Goal: Information Seeking & Learning: Learn about a topic

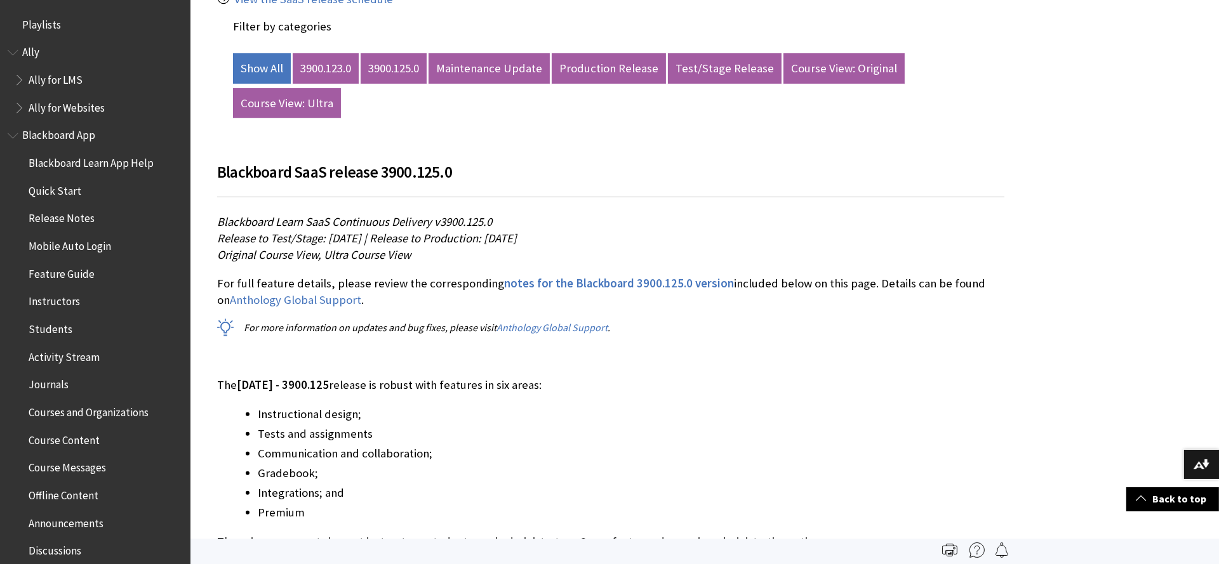
scroll to position [1388, 0]
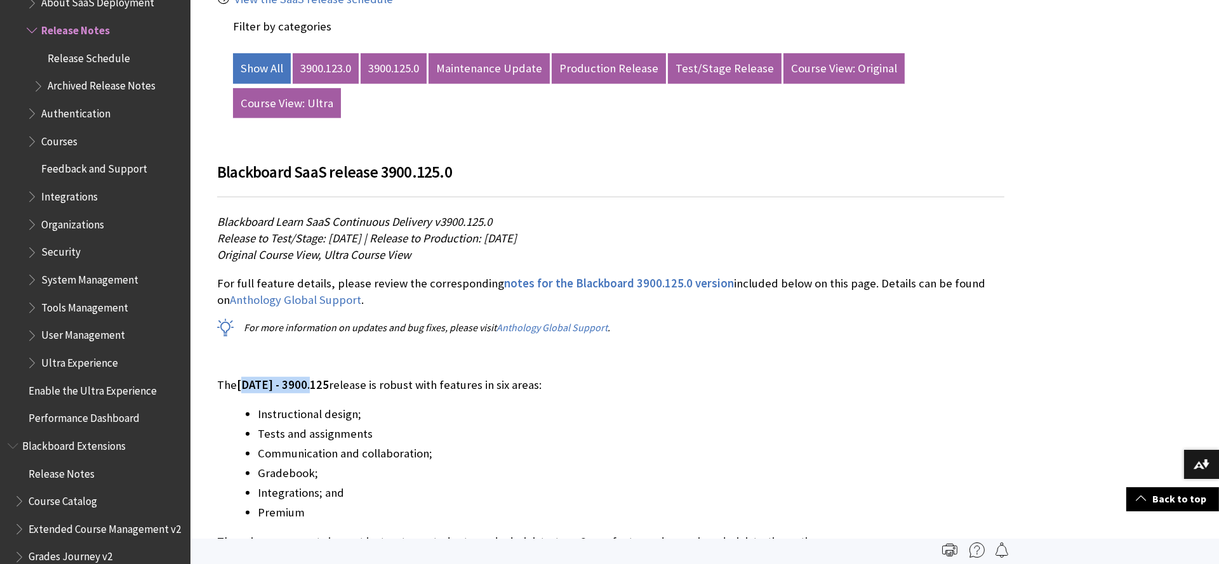
drag, startPoint x: 246, startPoint y: 383, endPoint x: 322, endPoint y: 383, distance: 75.5
click at [322, 383] on span "[DATE] - 3900.125" at bounding box center [283, 385] width 92 height 15
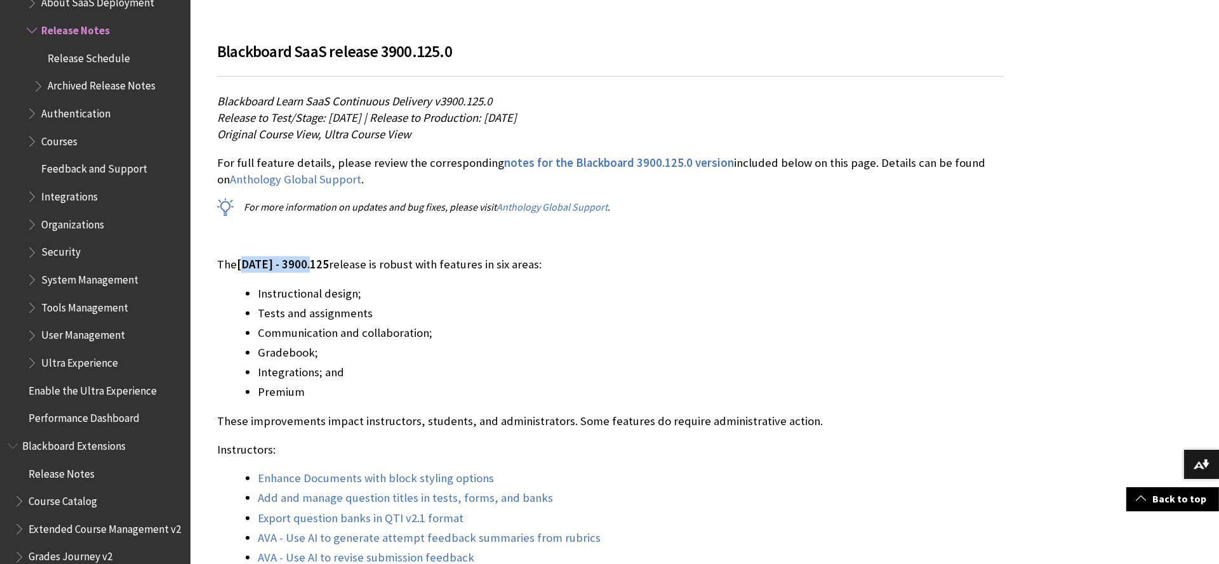
scroll to position [846, 0]
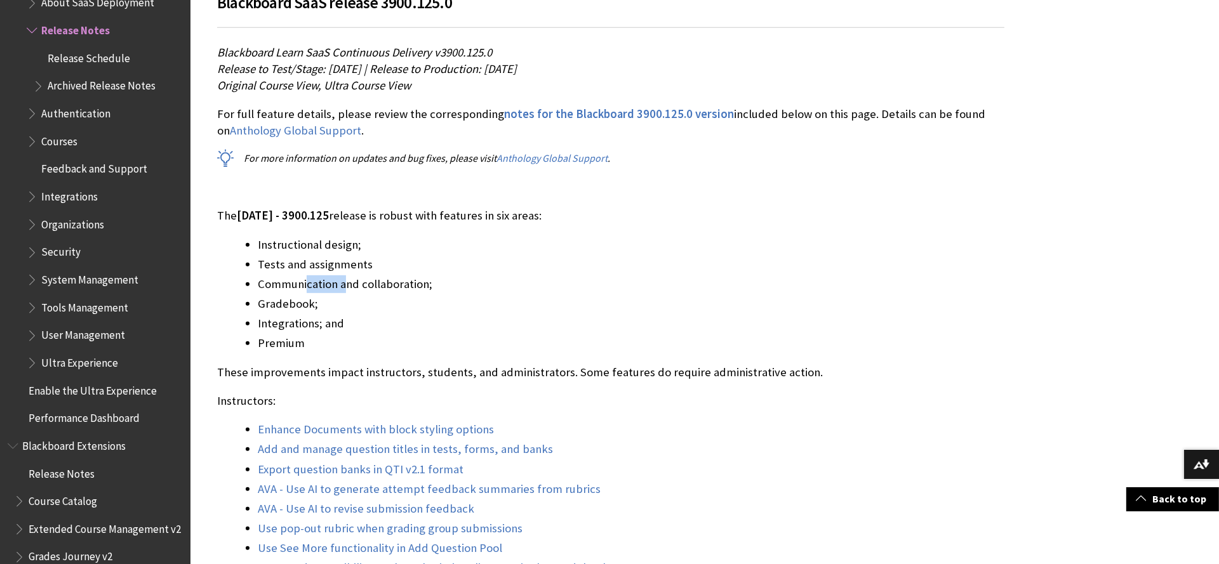
drag, startPoint x: 307, startPoint y: 282, endPoint x: 373, endPoint y: 291, distance: 66.6
click at [373, 291] on li "Communication and collaboration;" at bounding box center [631, 285] width 747 height 18
drag, startPoint x: 286, startPoint y: 259, endPoint x: 375, endPoint y: 263, distance: 89.6
click at [352, 260] on li "Tests and assignments" at bounding box center [631, 265] width 747 height 18
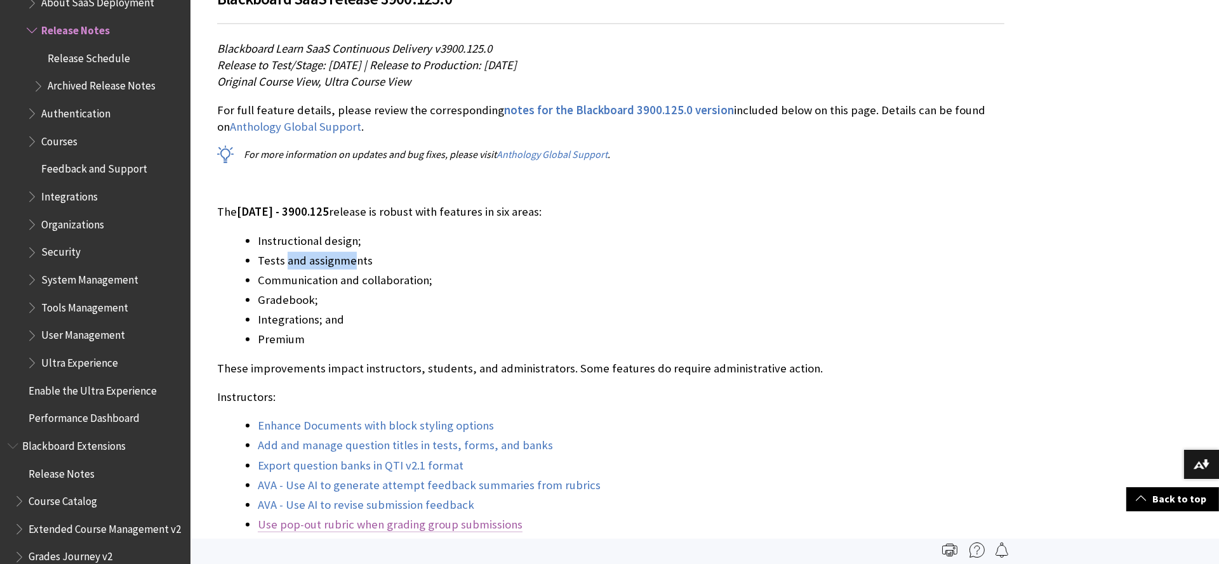
scroll to position [762, 0]
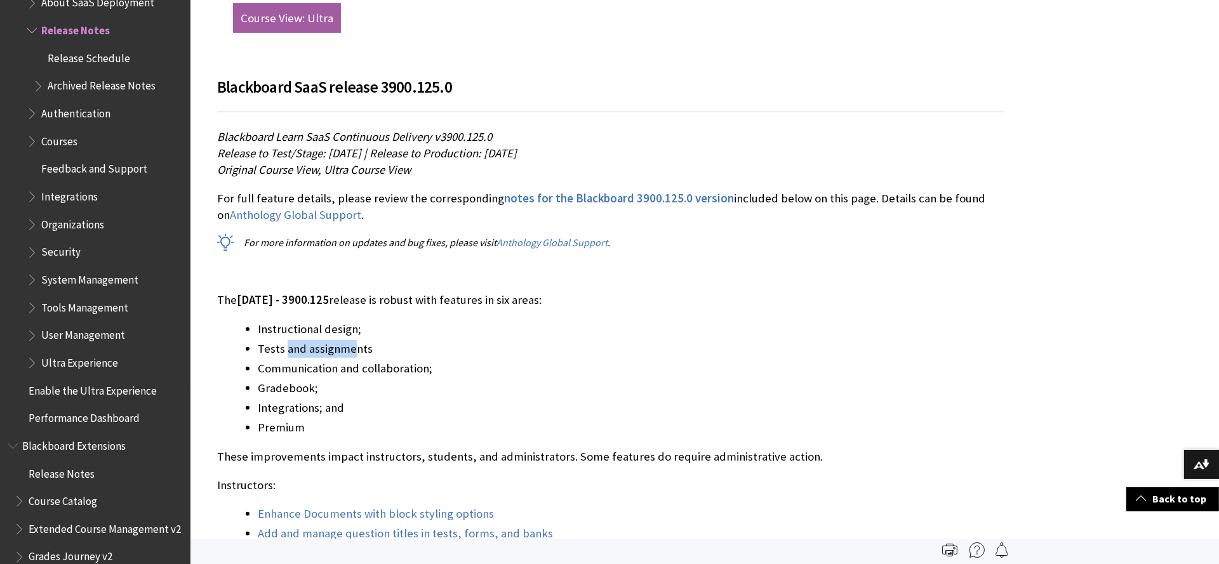
drag, startPoint x: 500, startPoint y: 149, endPoint x: 684, endPoint y: 145, distance: 184.1
click at [517, 146] on span "Release to Test/Stage: [DATE] | Release to Production: [DATE]" at bounding box center [367, 153] width 300 height 15
click at [739, 150] on p "Blackboard Learn SaaS Continuous Delivery v3900.125.0 Release to Test/Stage: Tu…" at bounding box center [610, 154] width 787 height 50
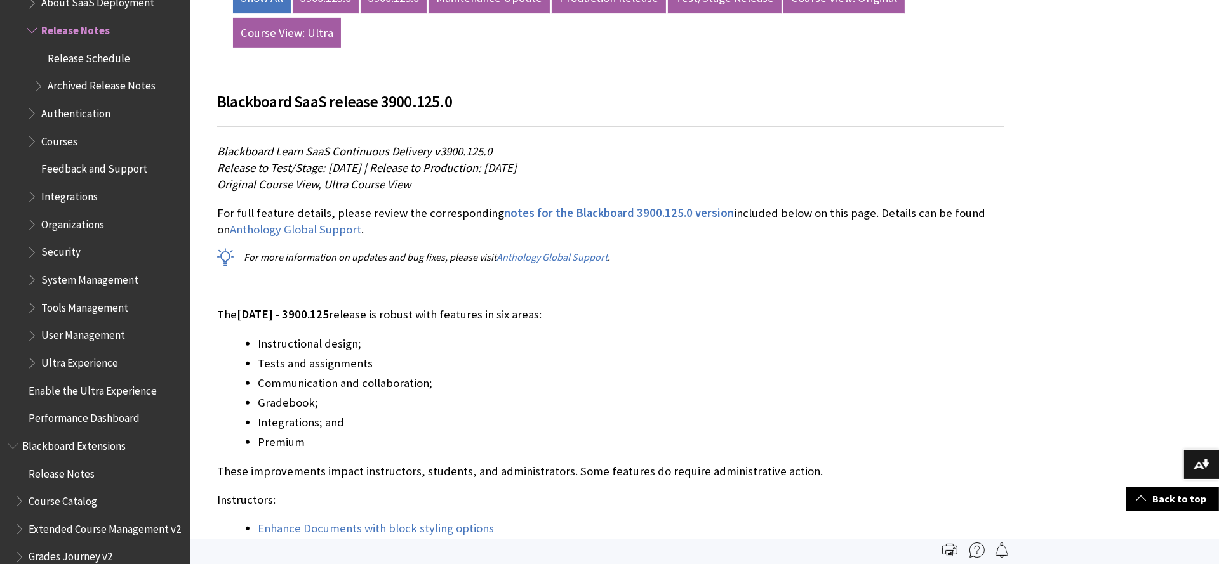
scroll to position [677, 0]
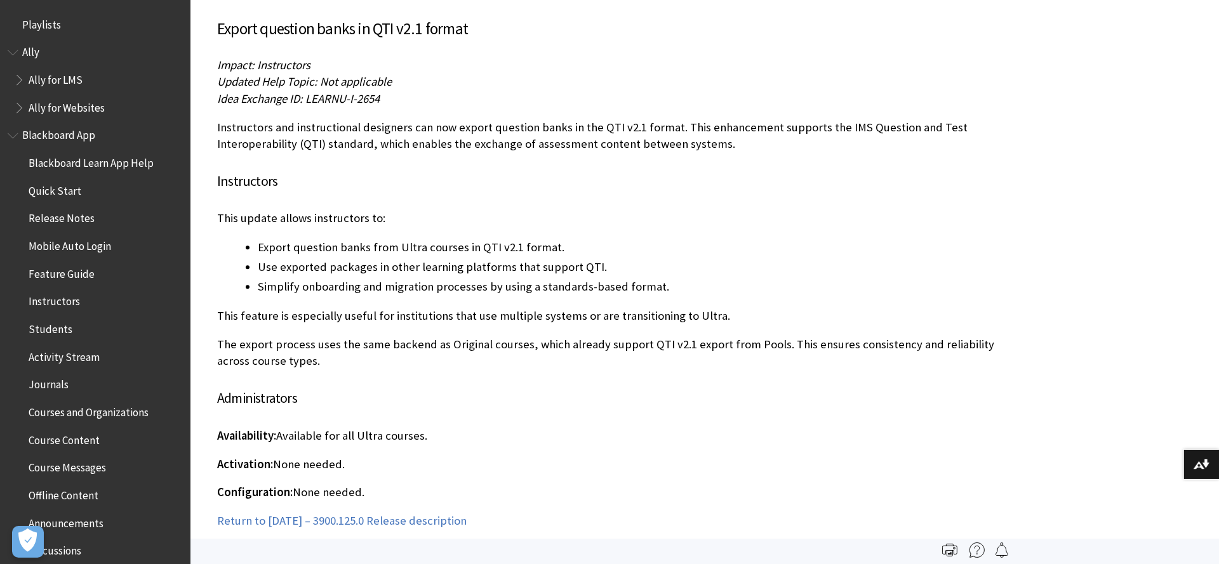
scroll to position [1388, 0]
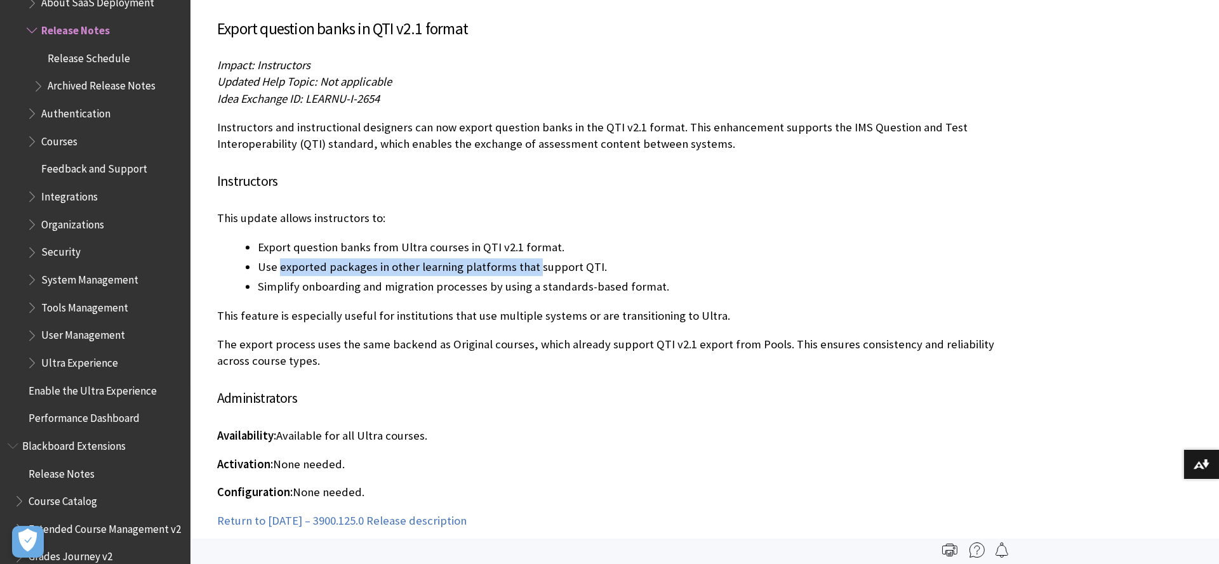
drag, startPoint x: 281, startPoint y: 253, endPoint x: 530, endPoint y: 250, distance: 249.5
click at [530, 258] on li "Use exported packages in other learning platforms that support QTI." at bounding box center [631, 267] width 747 height 18
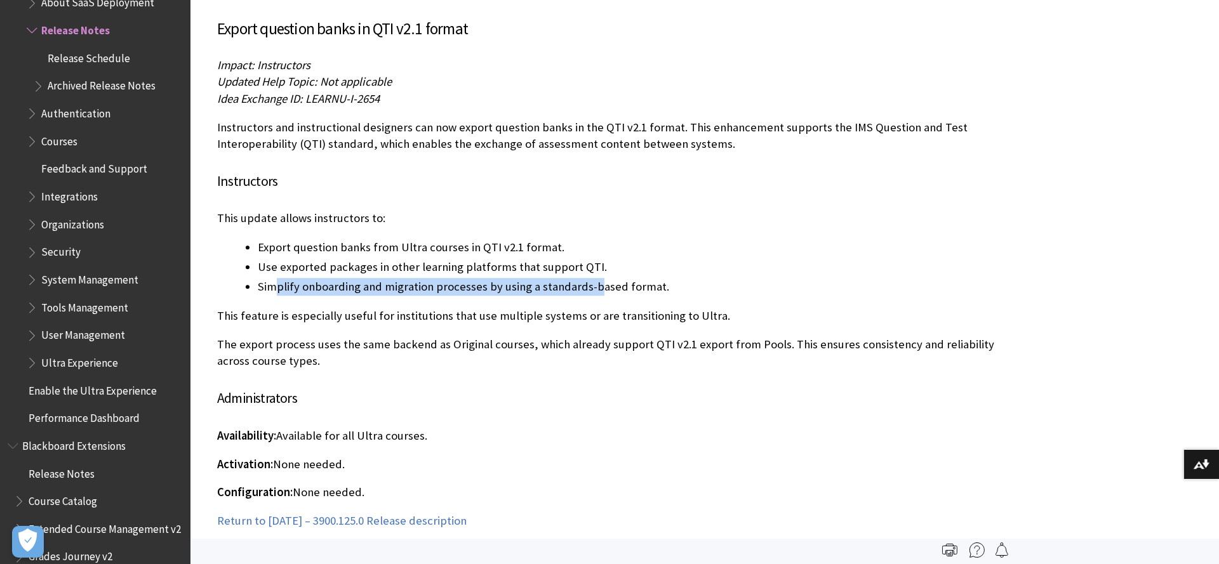
drag, startPoint x: 277, startPoint y: 276, endPoint x: 594, endPoint y: 273, distance: 316.1
click at [594, 278] on li "Simplify onboarding and migration processes by using a standards-based format." at bounding box center [631, 287] width 747 height 18
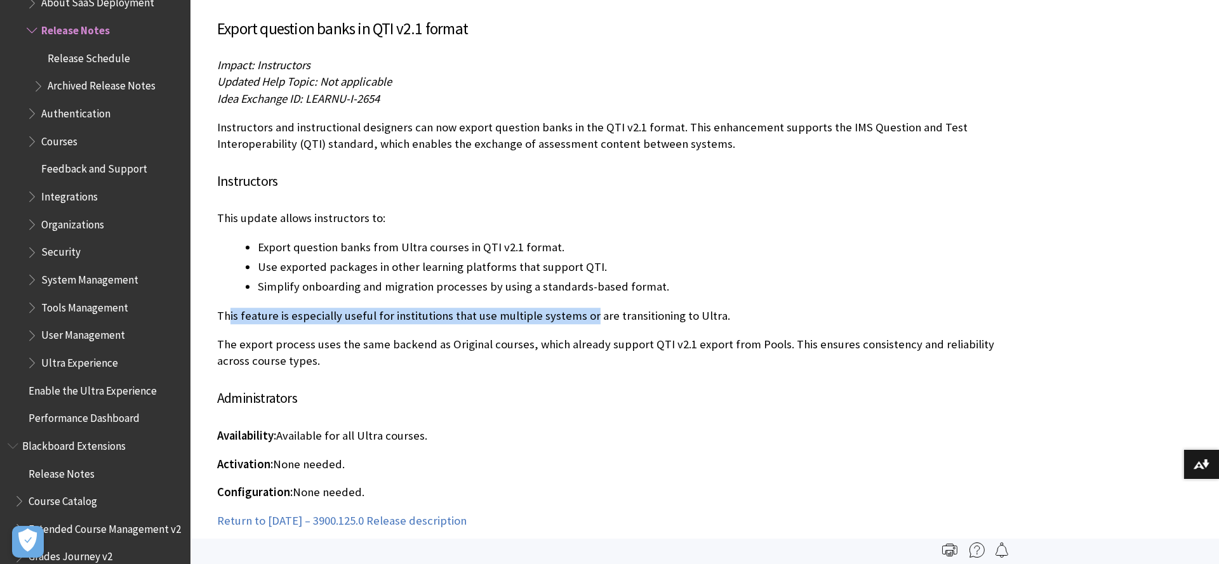
drag, startPoint x: 230, startPoint y: 303, endPoint x: 586, endPoint y: 305, distance: 355.5
click at [586, 308] on p "This feature is especially useful for institutions that use multiple systems or…" at bounding box center [610, 316] width 787 height 17
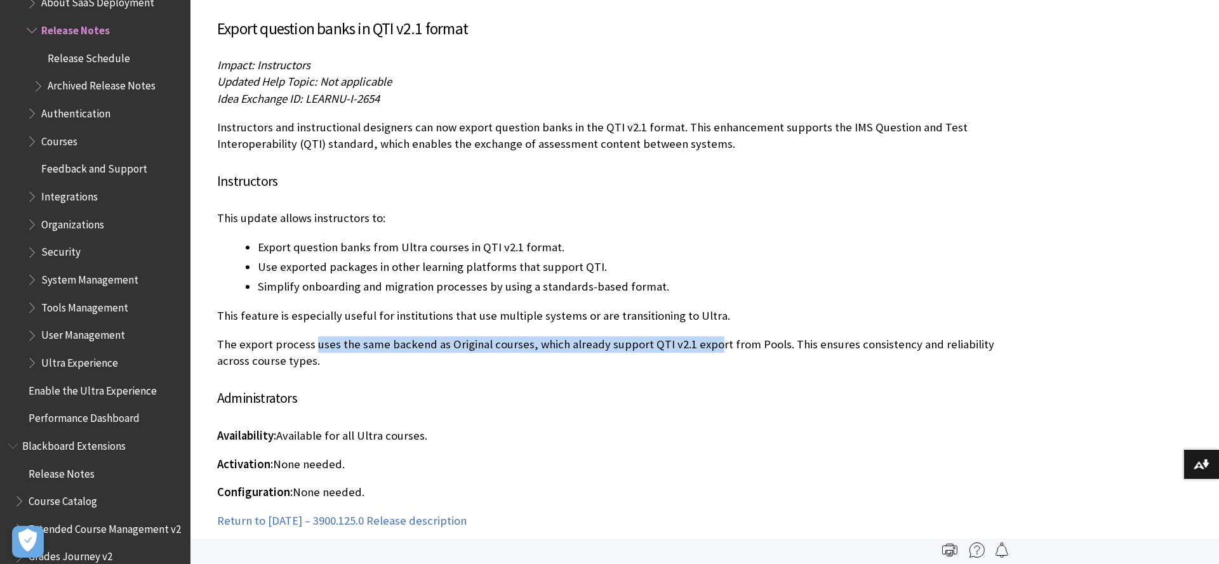
drag, startPoint x: 312, startPoint y: 324, endPoint x: 706, endPoint y: 331, distance: 393.6
click at [706, 336] on p "The export process uses the same backend as Original courses, which already sup…" at bounding box center [610, 352] width 787 height 33
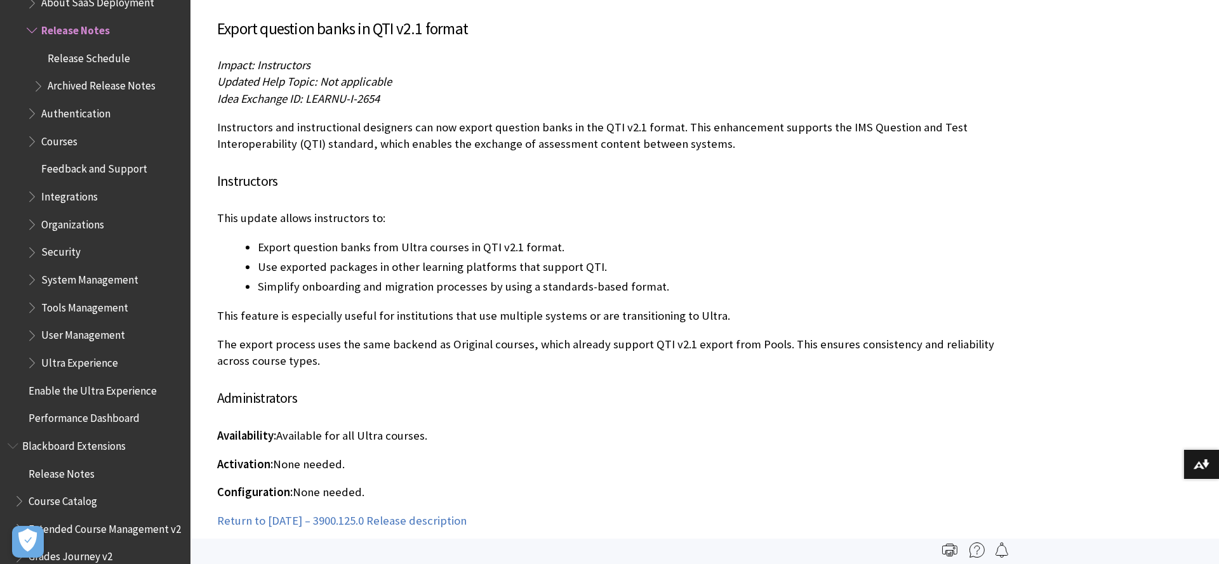
click at [978, 78] on p "Impact: Instructors Updated Help Topic: Not applicable Idea Exchange ID: LEARNU…" at bounding box center [610, 82] width 787 height 50
